Goal: Information Seeking & Learning: Check status

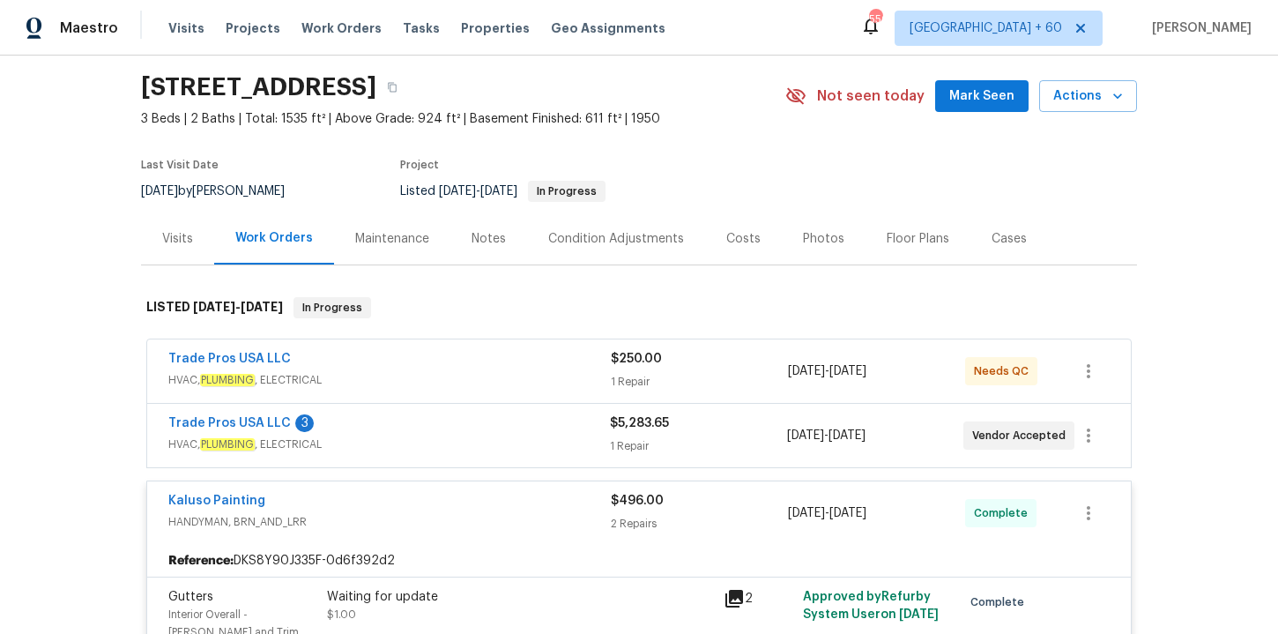
scroll to position [136, 0]
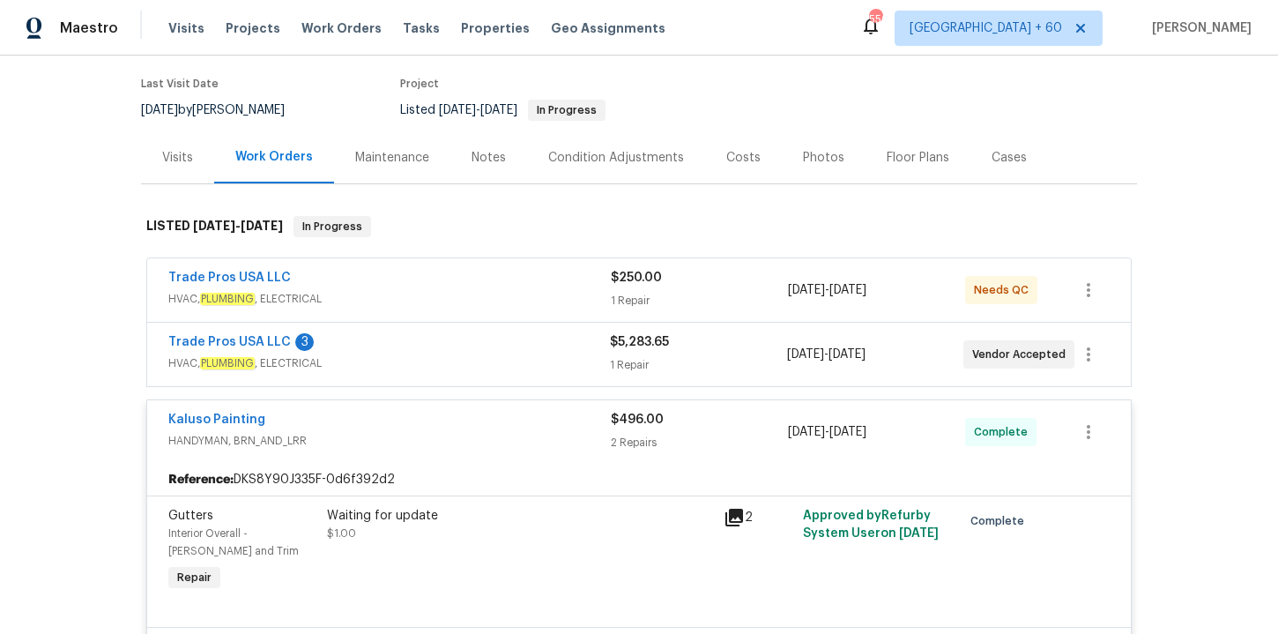
click at [438, 291] on span "HVAC, PLUMBING , ELECTRICAL" at bounding box center [389, 299] width 442 height 18
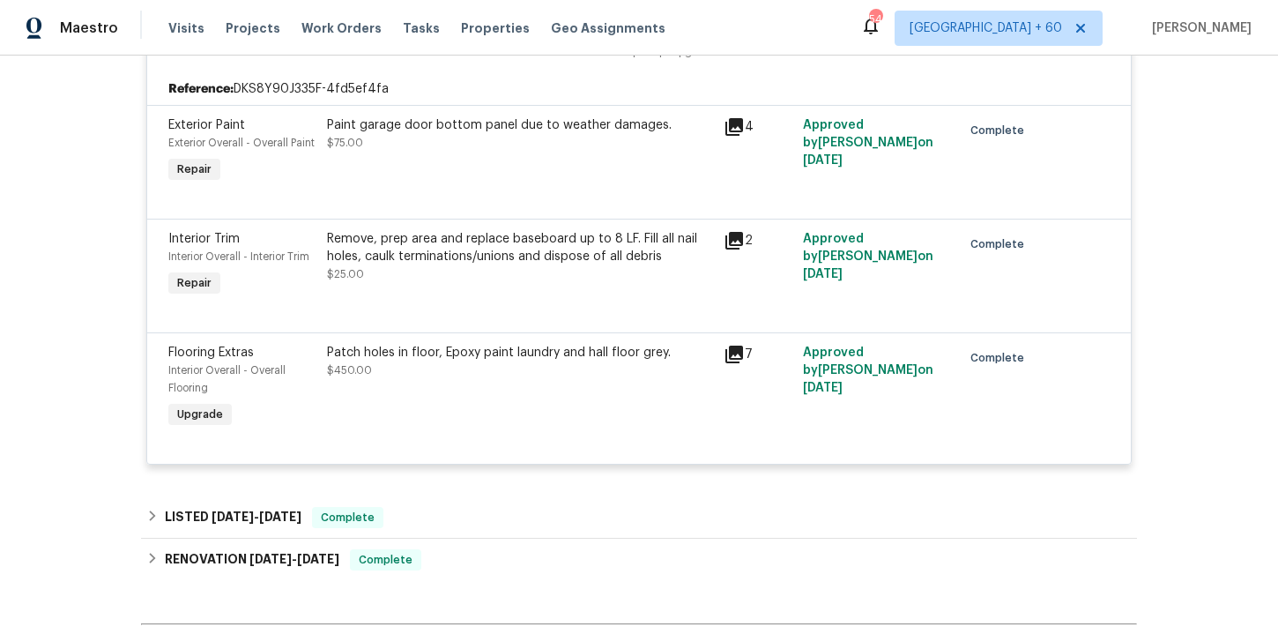
scroll to position [2806, 0]
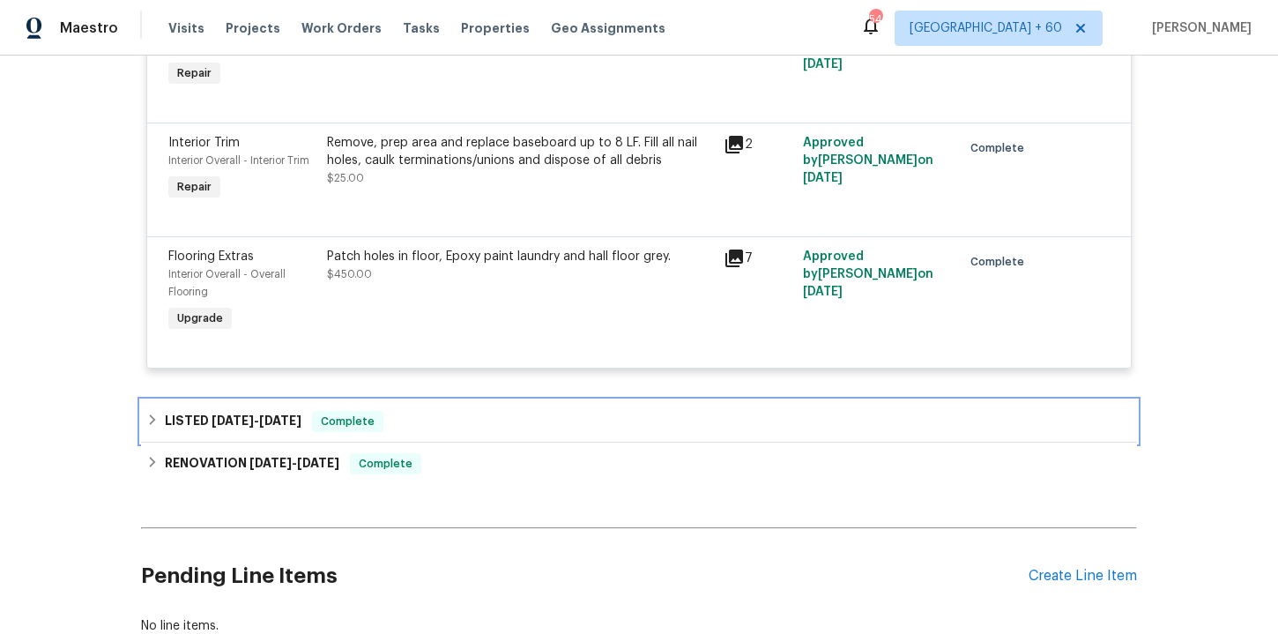
click at [403, 411] on div "LISTED [DATE] - [DATE] Complete" at bounding box center [638, 421] width 985 height 21
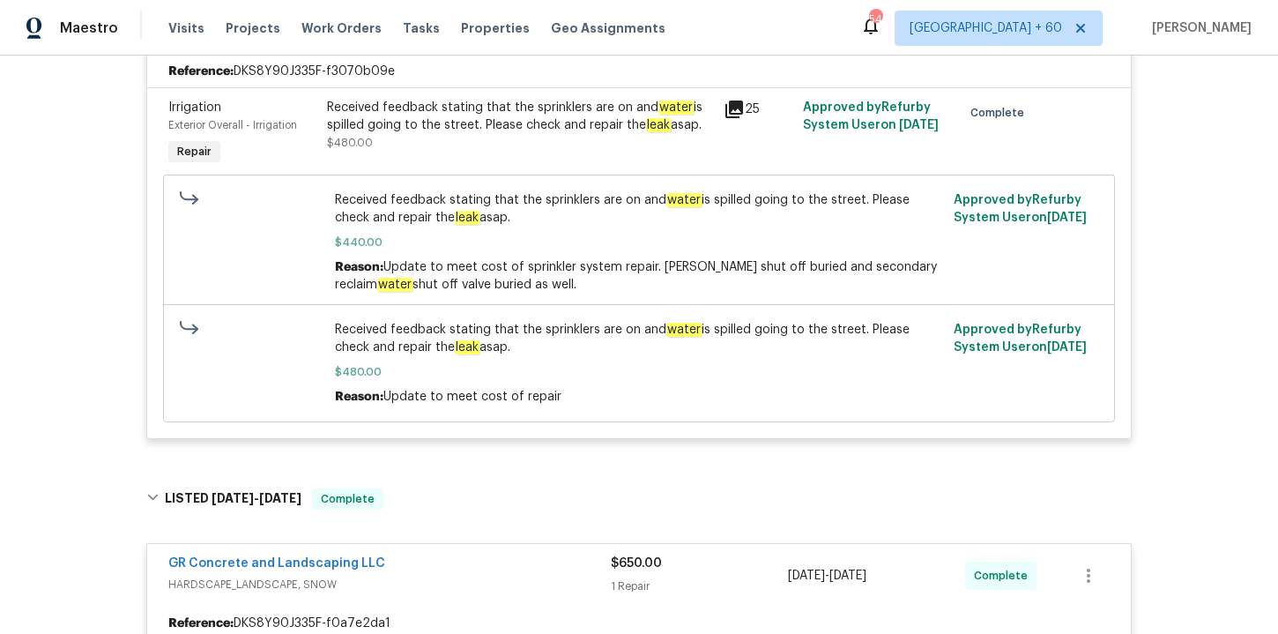
scroll to position [1844, 0]
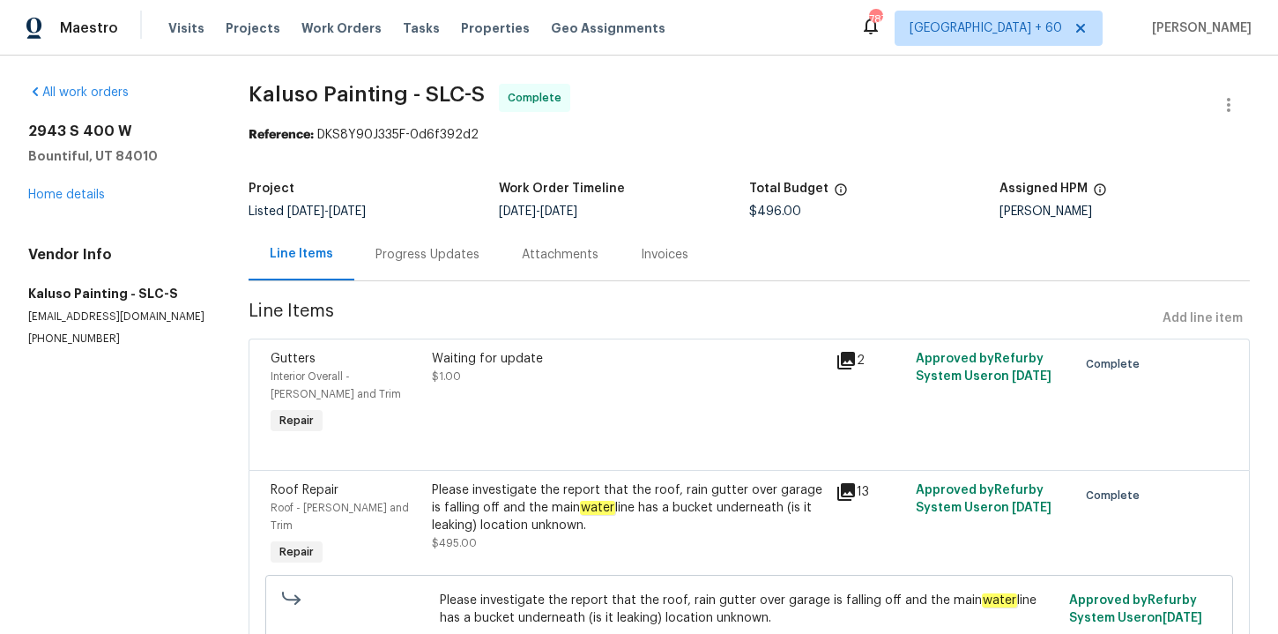
click at [437, 252] on div "Progress Updates" at bounding box center [427, 255] width 104 height 18
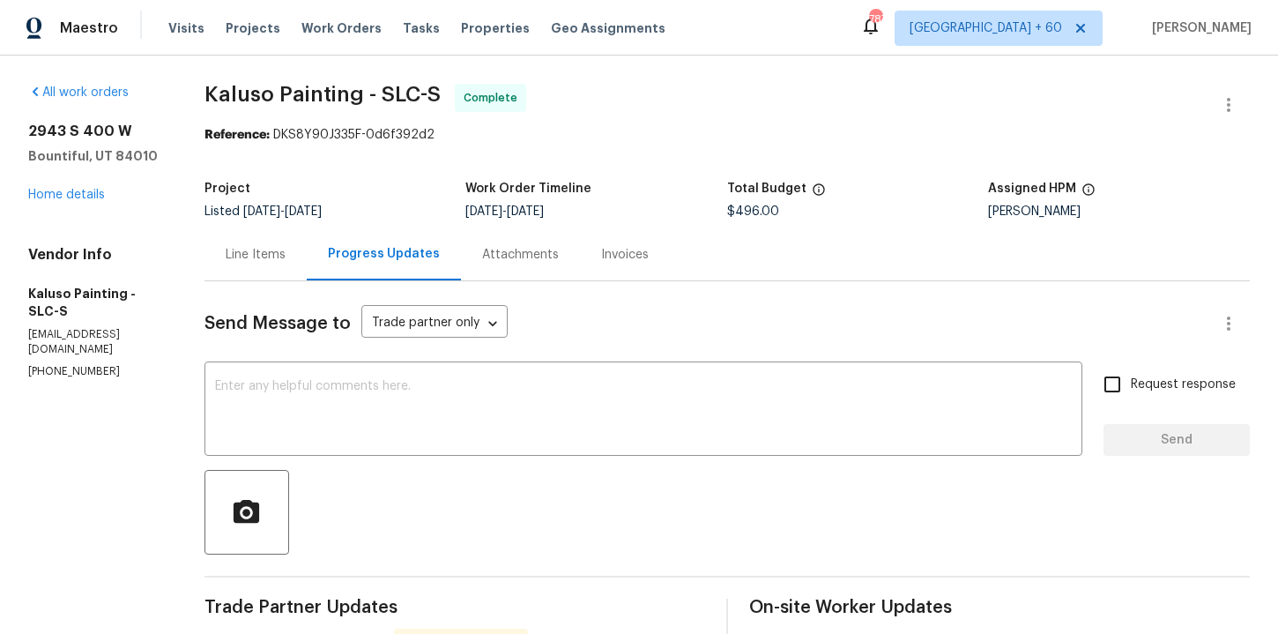
click at [601, 253] on div "Invoices" at bounding box center [625, 255] width 48 height 18
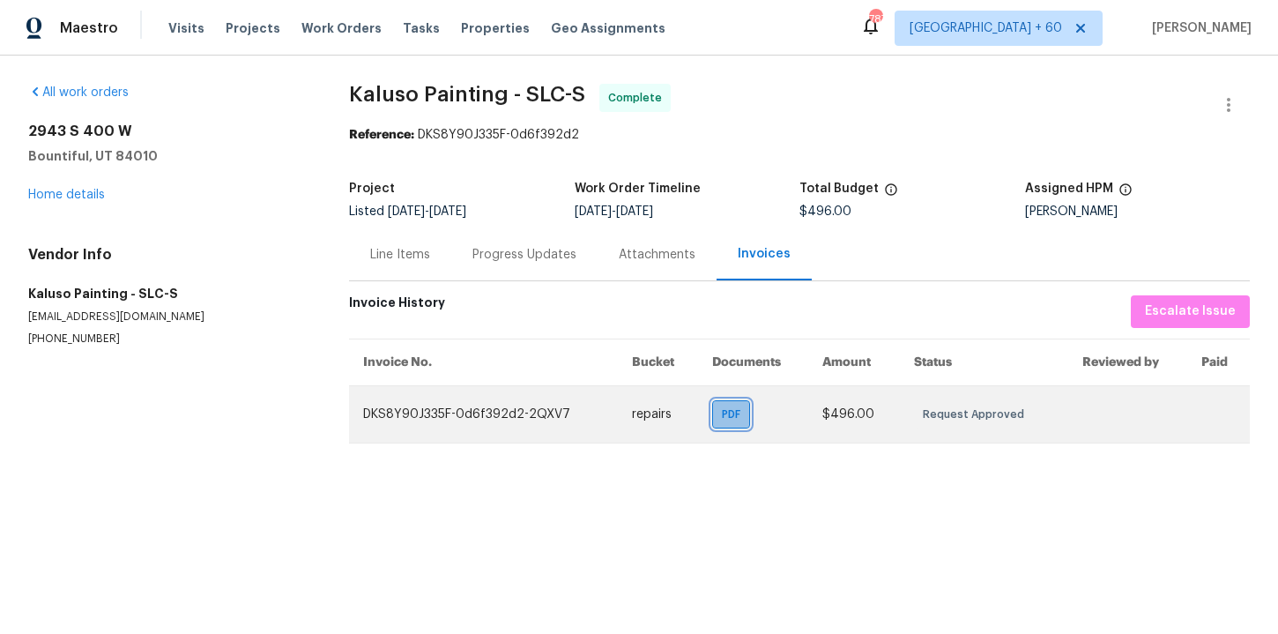
click at [735, 421] on span "PDF" at bounding box center [735, 414] width 26 height 18
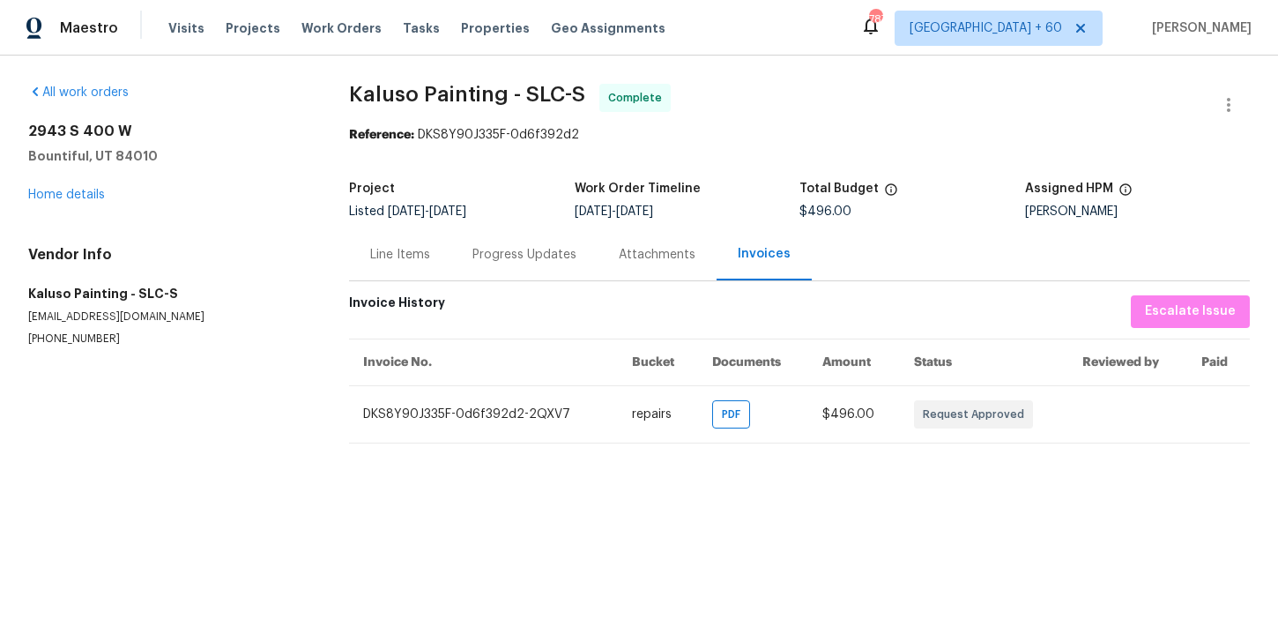
click at [401, 270] on div "Line Items" at bounding box center [400, 254] width 102 height 52
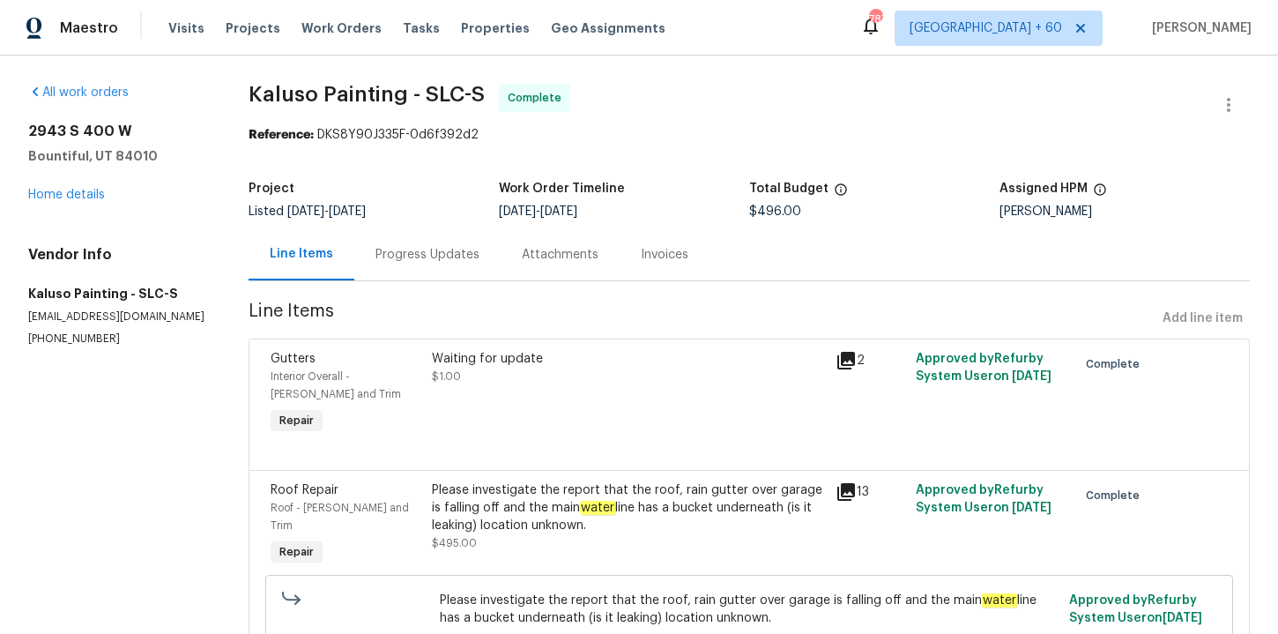
scroll to position [90, 0]
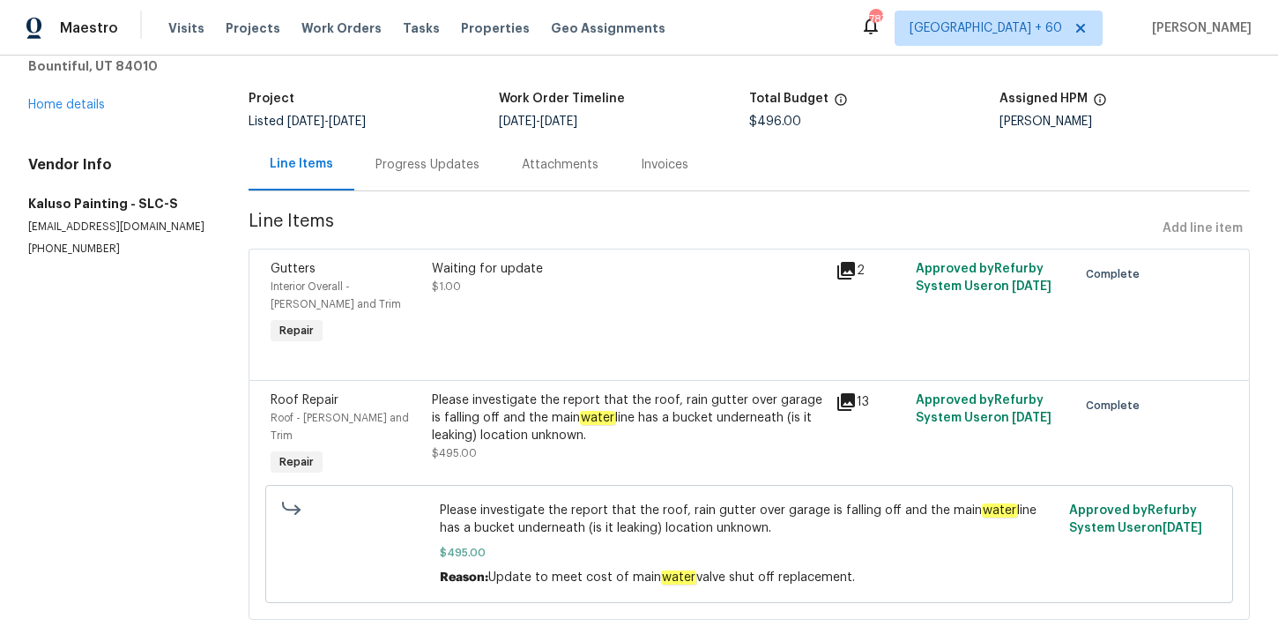
click at [565, 417] on div "Please investigate the report that the roof, rain gutter over garage is falling…" at bounding box center [628, 417] width 392 height 53
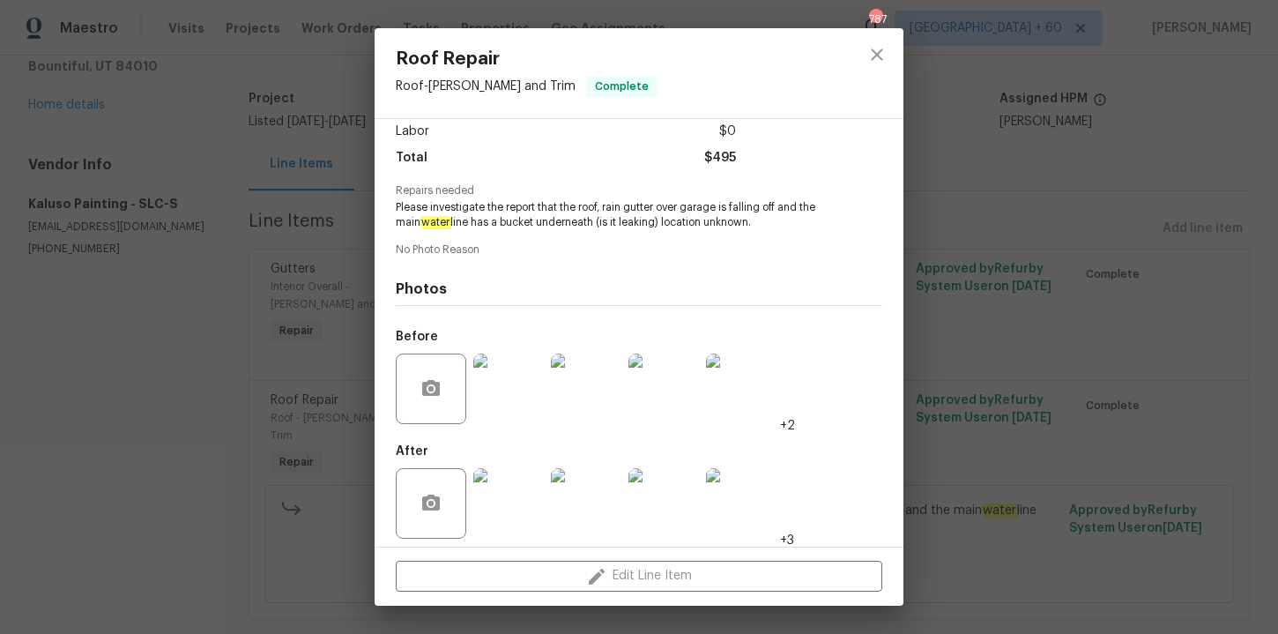
scroll to position [133, 0]
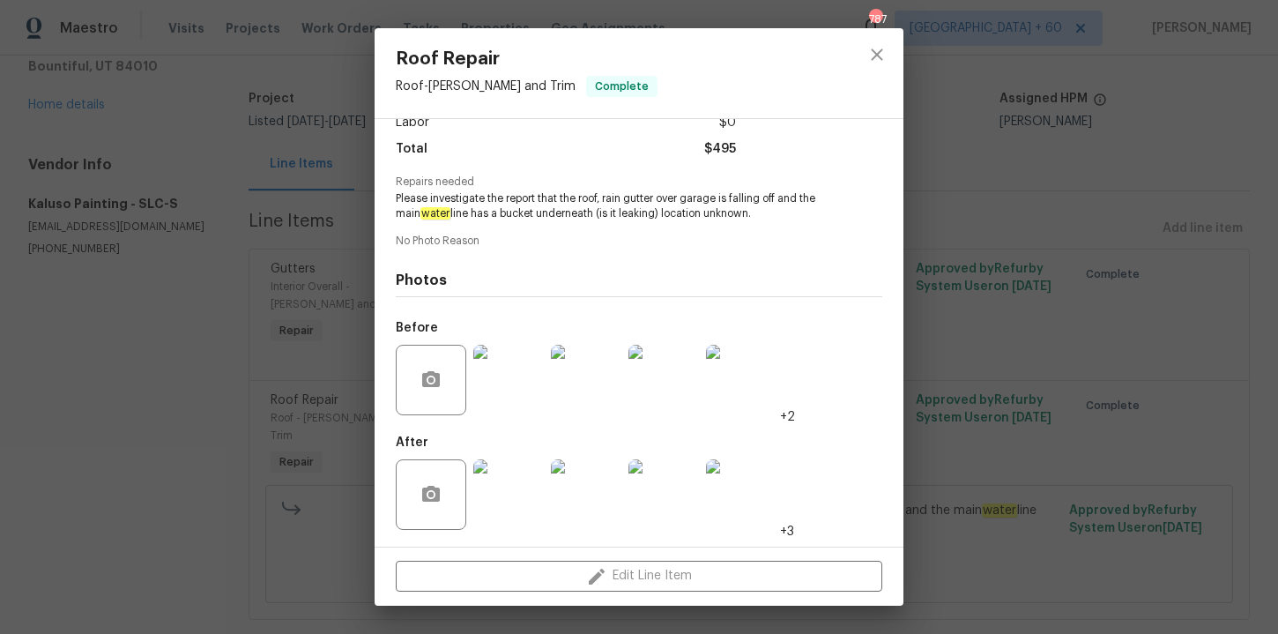
click at [504, 385] on img at bounding box center [508, 380] width 70 height 70
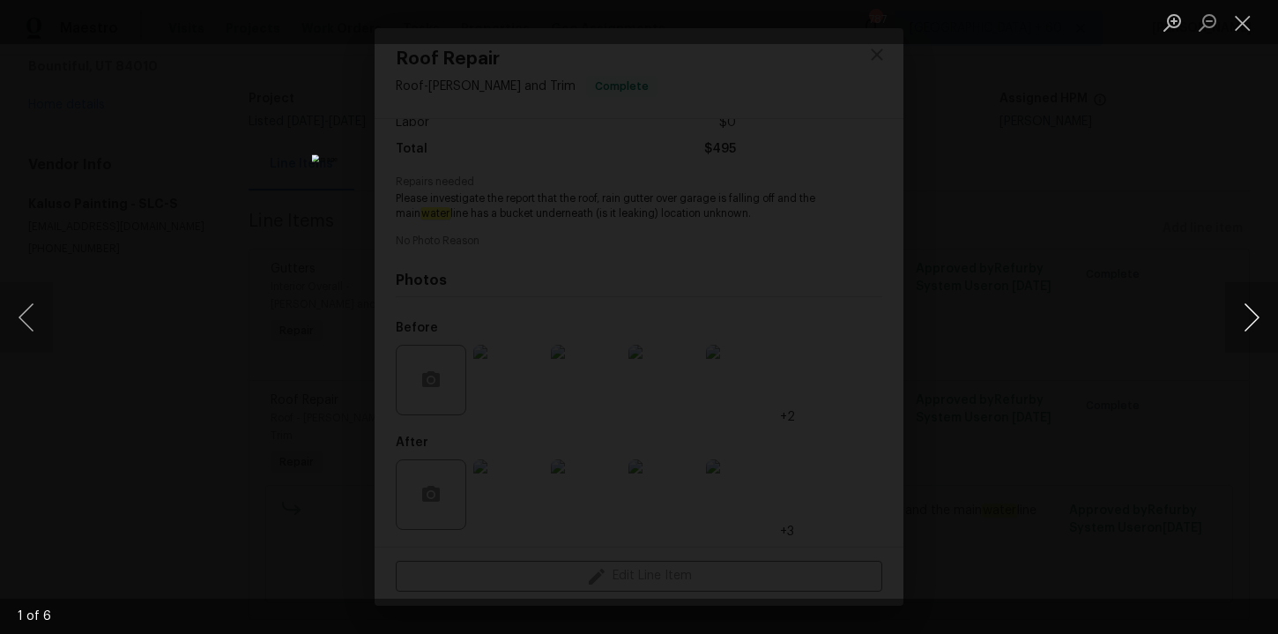
click at [1252, 316] on button "Next image" at bounding box center [1251, 317] width 53 height 70
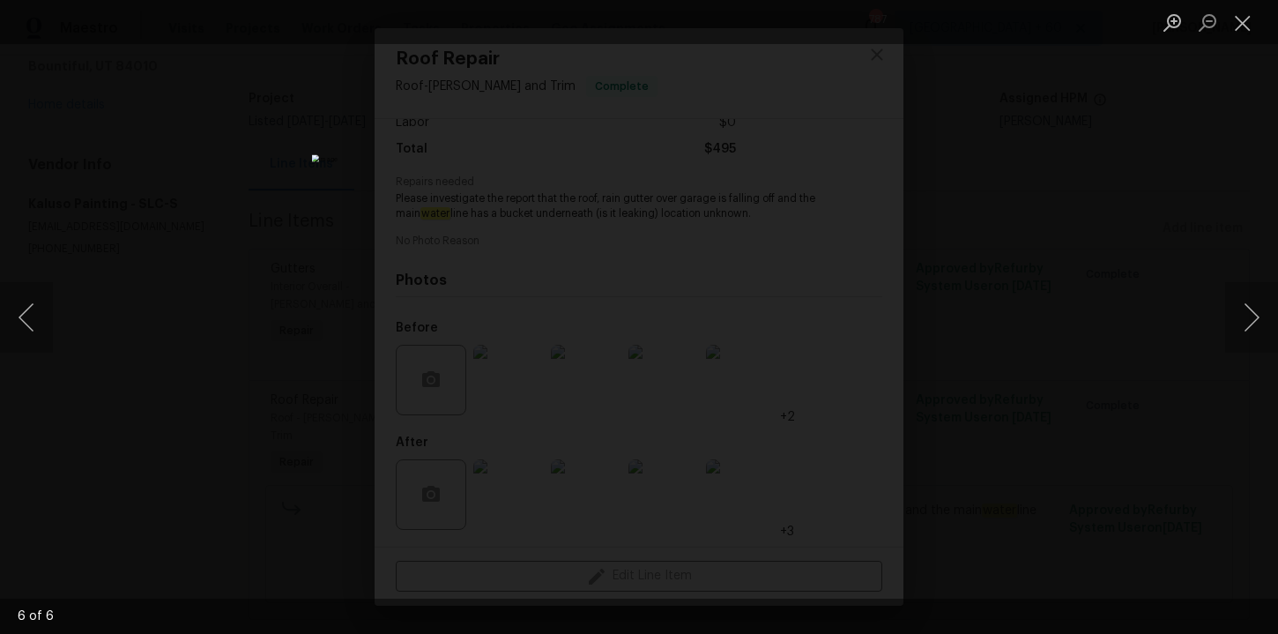
click at [1228, 217] on div "Lightbox" at bounding box center [639, 317] width 1278 height 634
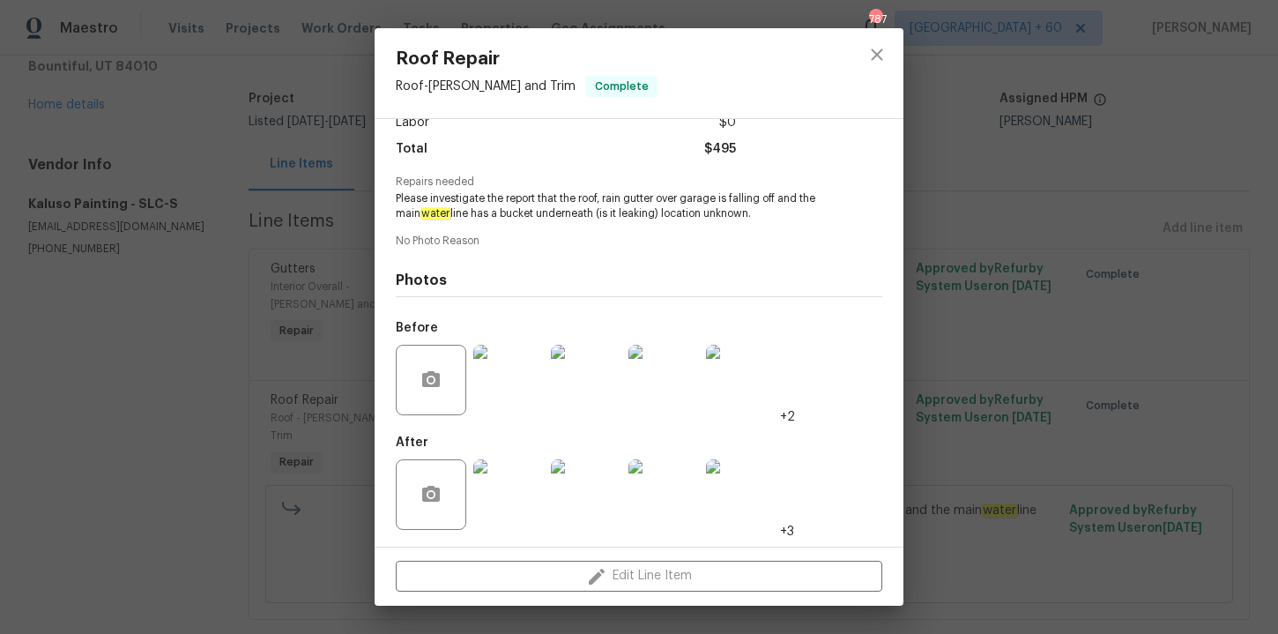
click at [523, 486] on img at bounding box center [508, 494] width 70 height 70
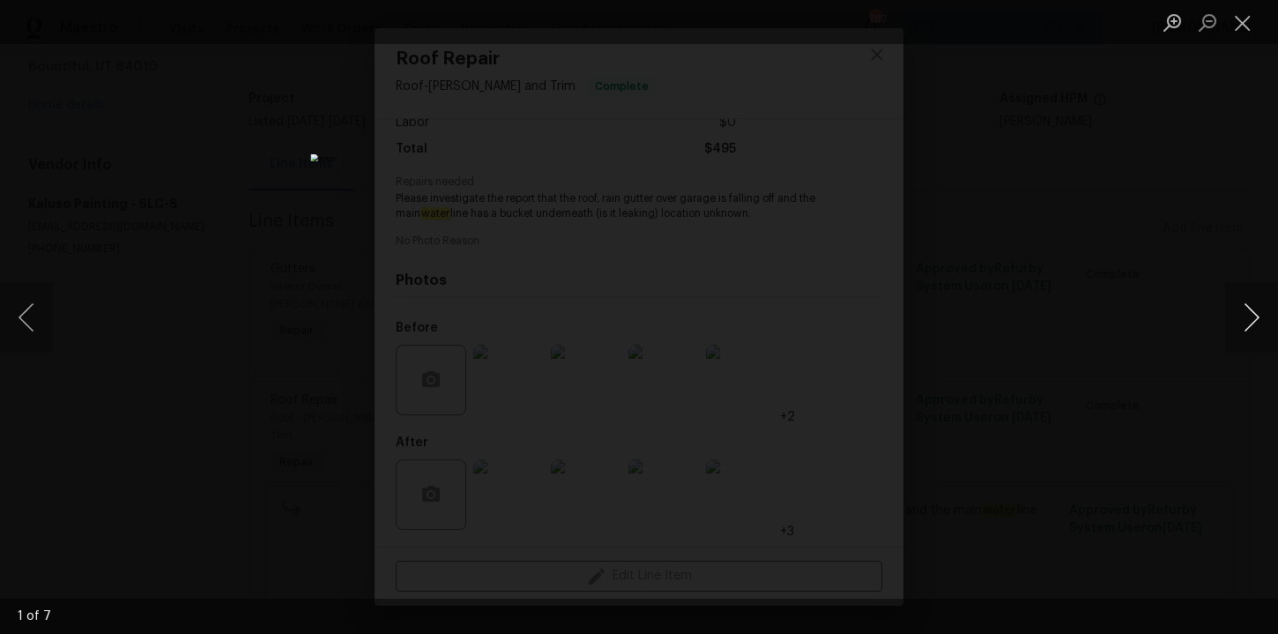
click at [1247, 318] on button "Next image" at bounding box center [1251, 317] width 53 height 70
click at [1205, 219] on div "Lightbox" at bounding box center [639, 317] width 1278 height 634
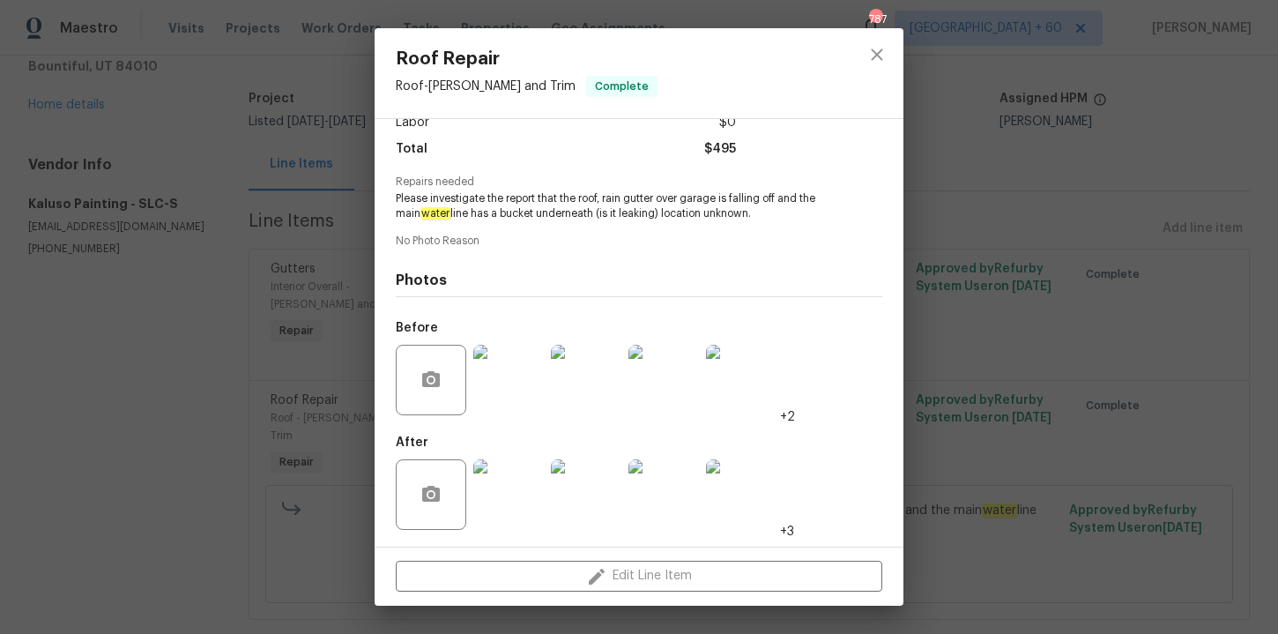
click at [233, 382] on div "Roof Repair Roof - Eaves and Trim Complete Vendor Kaluso Painting Account Categ…" at bounding box center [639, 317] width 1278 height 634
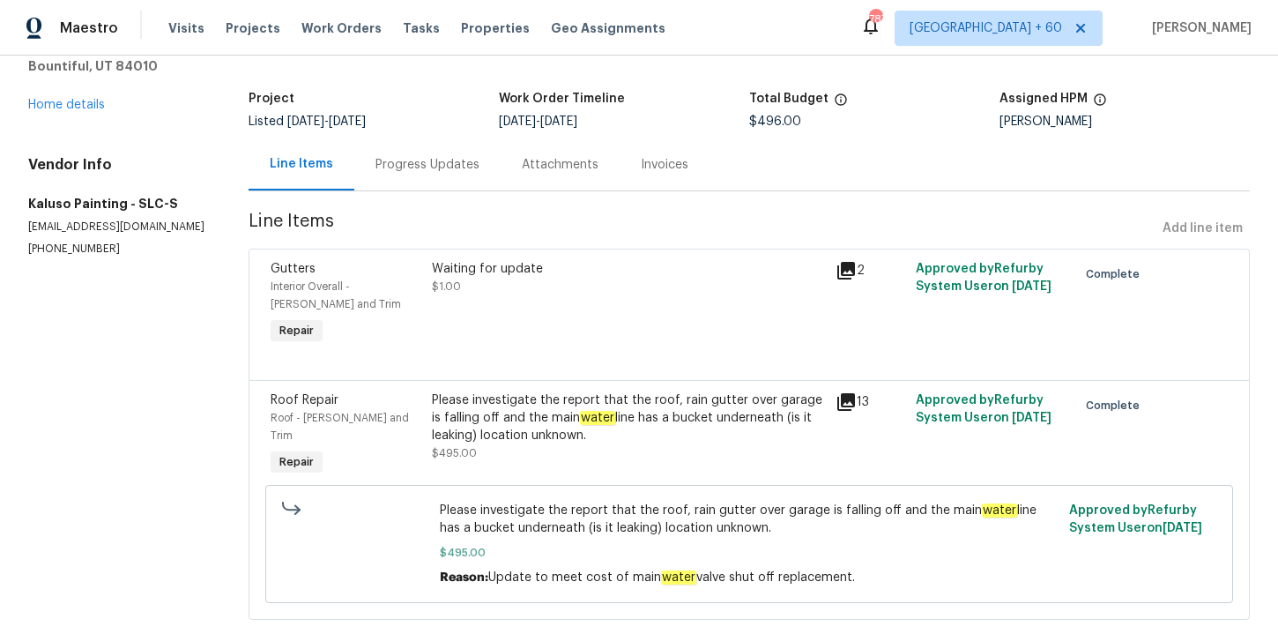
click at [441, 173] on div "Progress Updates" at bounding box center [427, 165] width 104 height 18
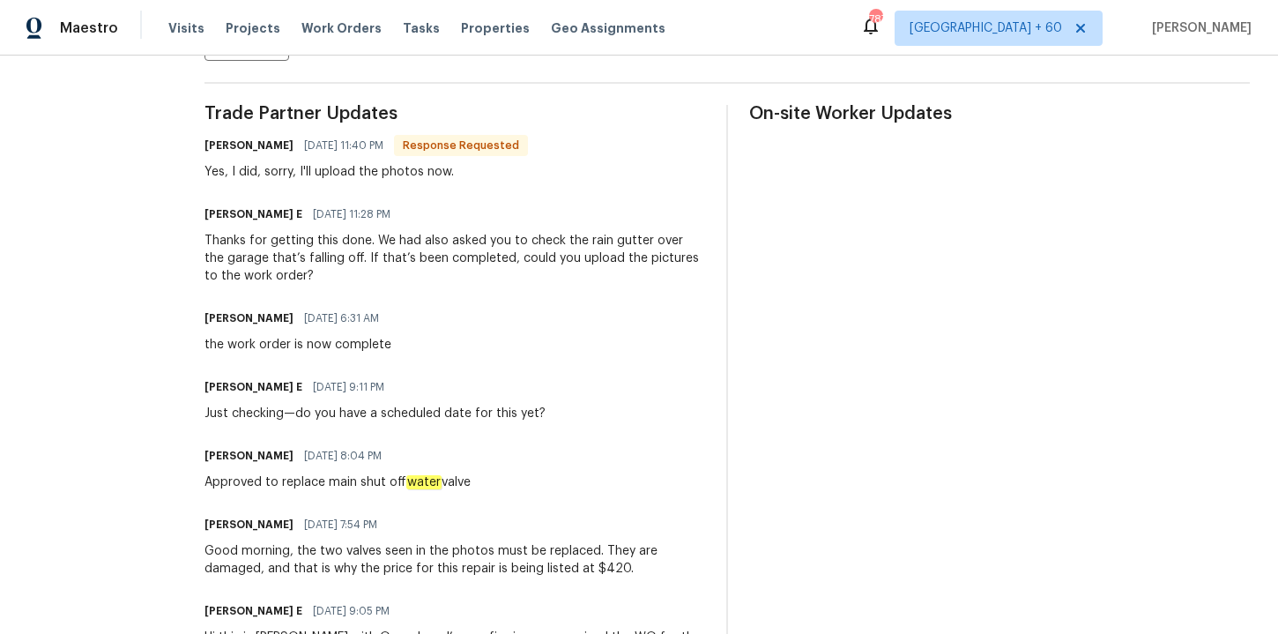
scroll to position [626, 0]
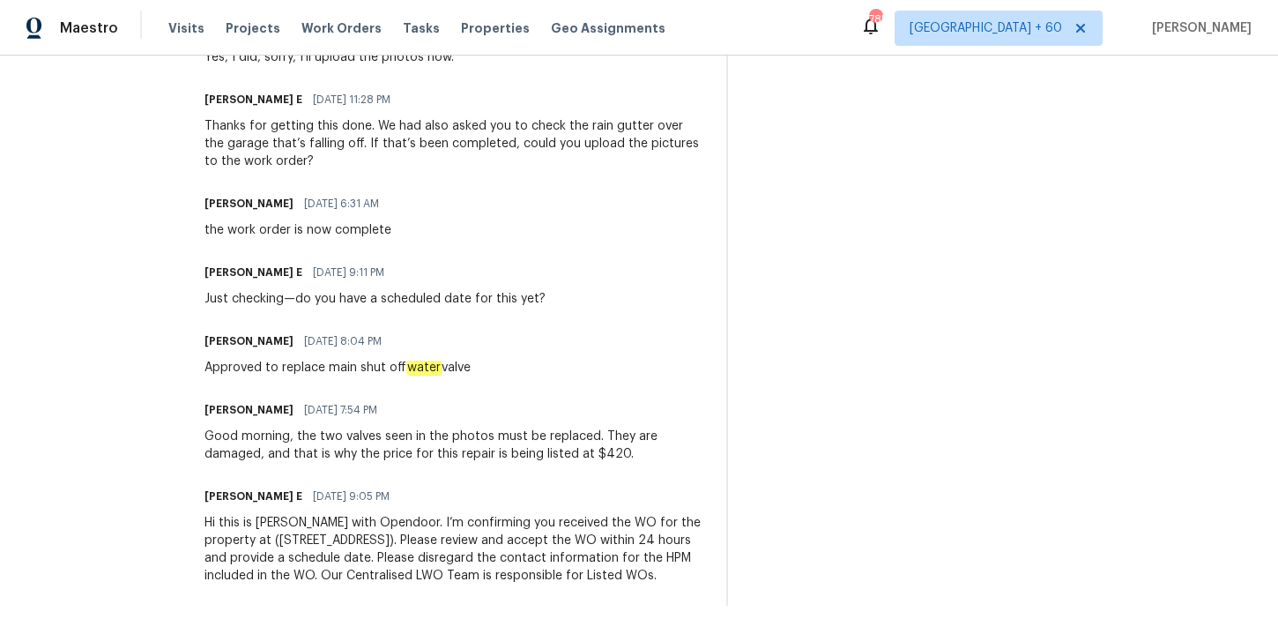
drag, startPoint x: 325, startPoint y: 349, endPoint x: 502, endPoint y: 349, distance: 177.1
click at [502, 349] on div "Jaime Angulo 08/29/2025 8:04 PM Approved to replace main shut off water valve" at bounding box center [454, 353] width 500 height 48
copy div "main shut off water valve"
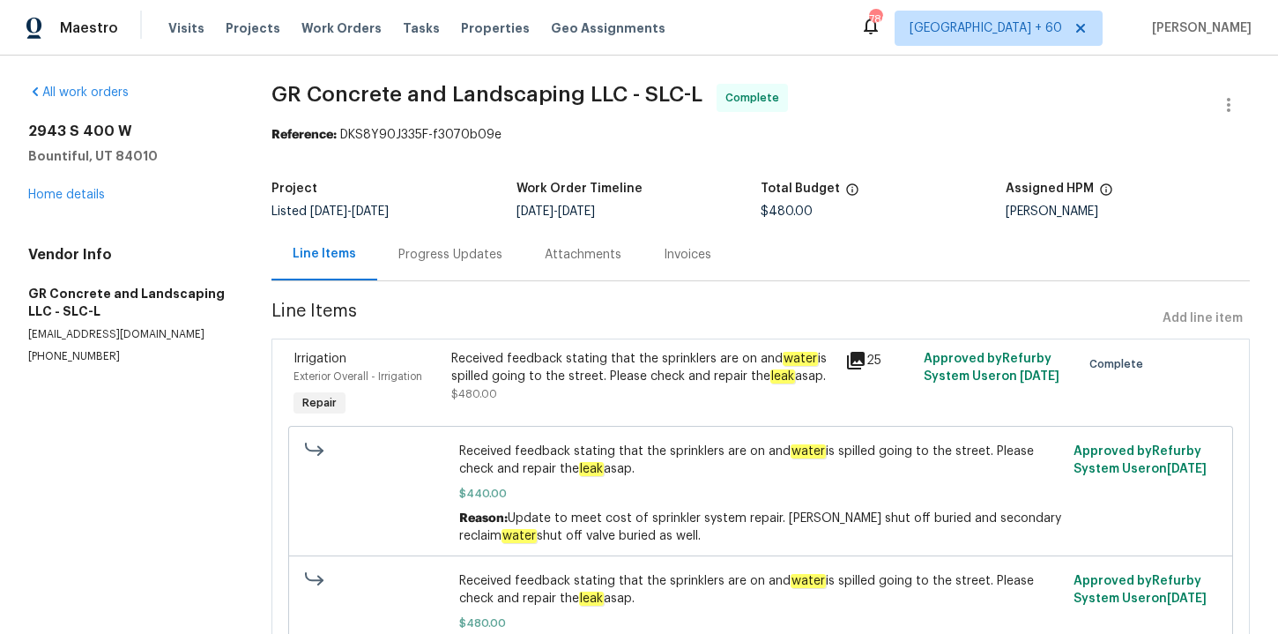
click at [467, 255] on div "Progress Updates" at bounding box center [450, 255] width 104 height 18
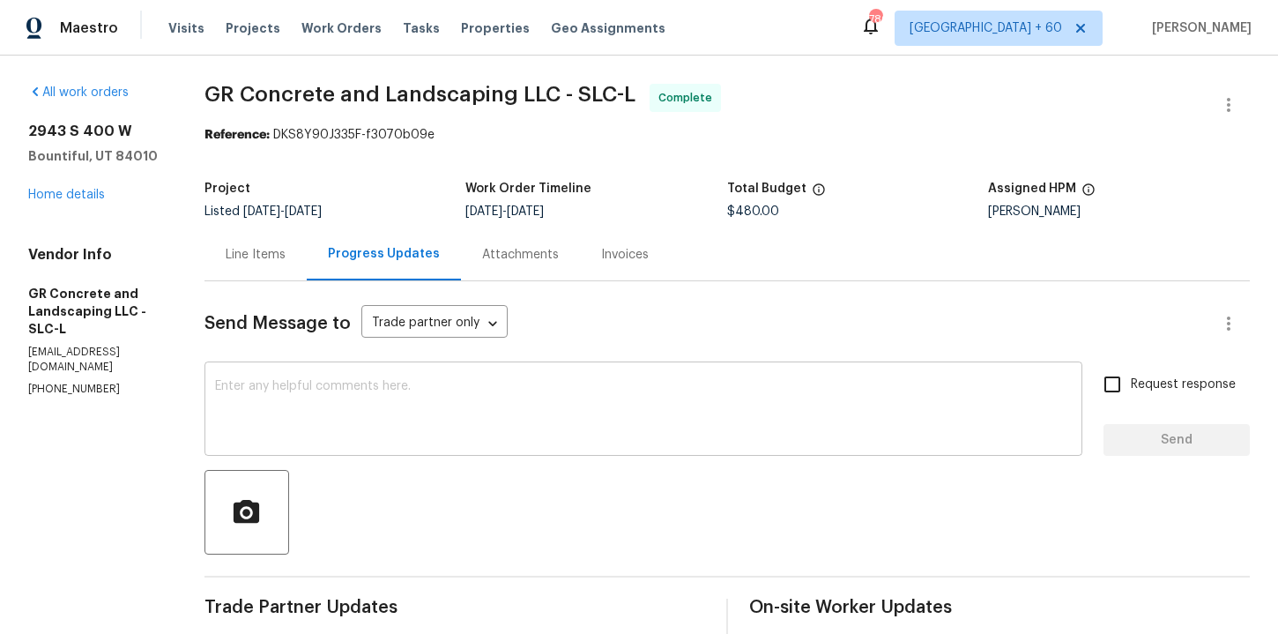
scroll to position [143, 0]
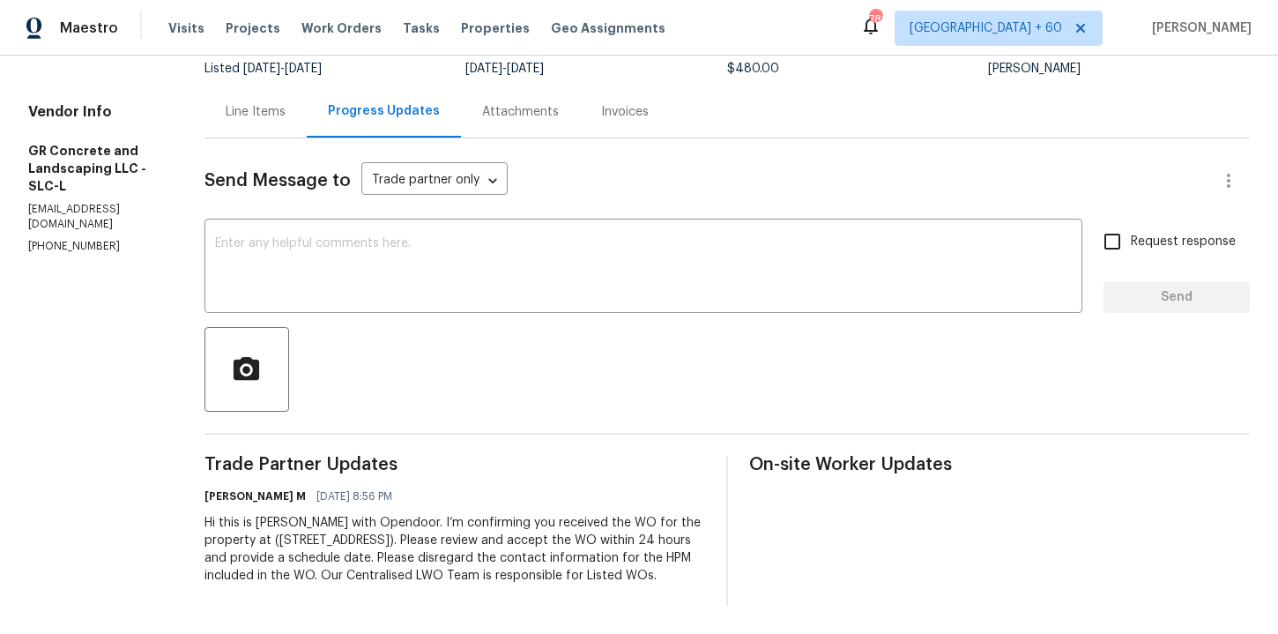
click at [627, 108] on div "Invoices" at bounding box center [625, 112] width 48 height 18
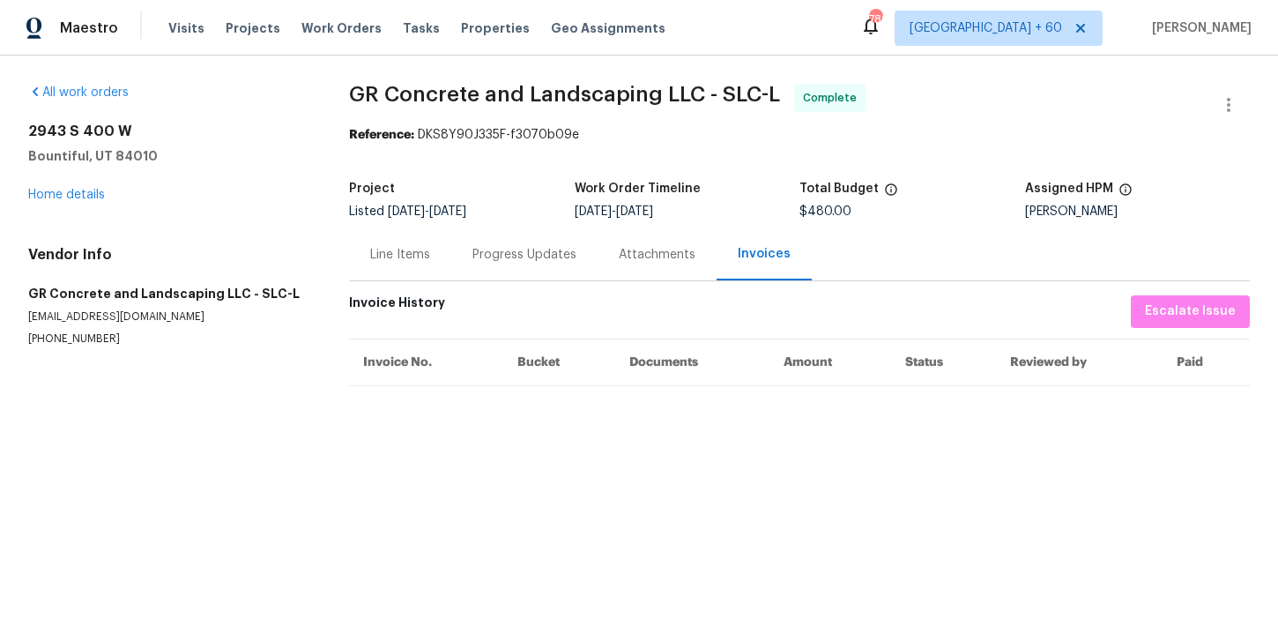
click at [403, 249] on div "Line Items" at bounding box center [400, 255] width 60 height 18
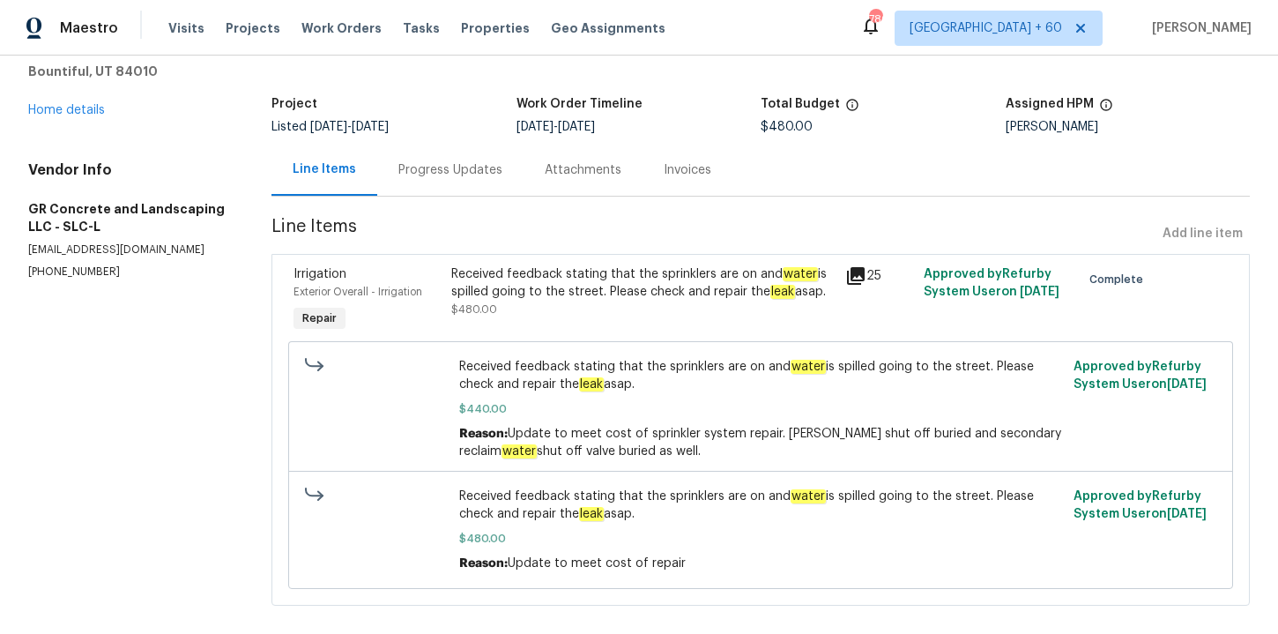
scroll to position [89, 0]
